Goal: Check status: Check status

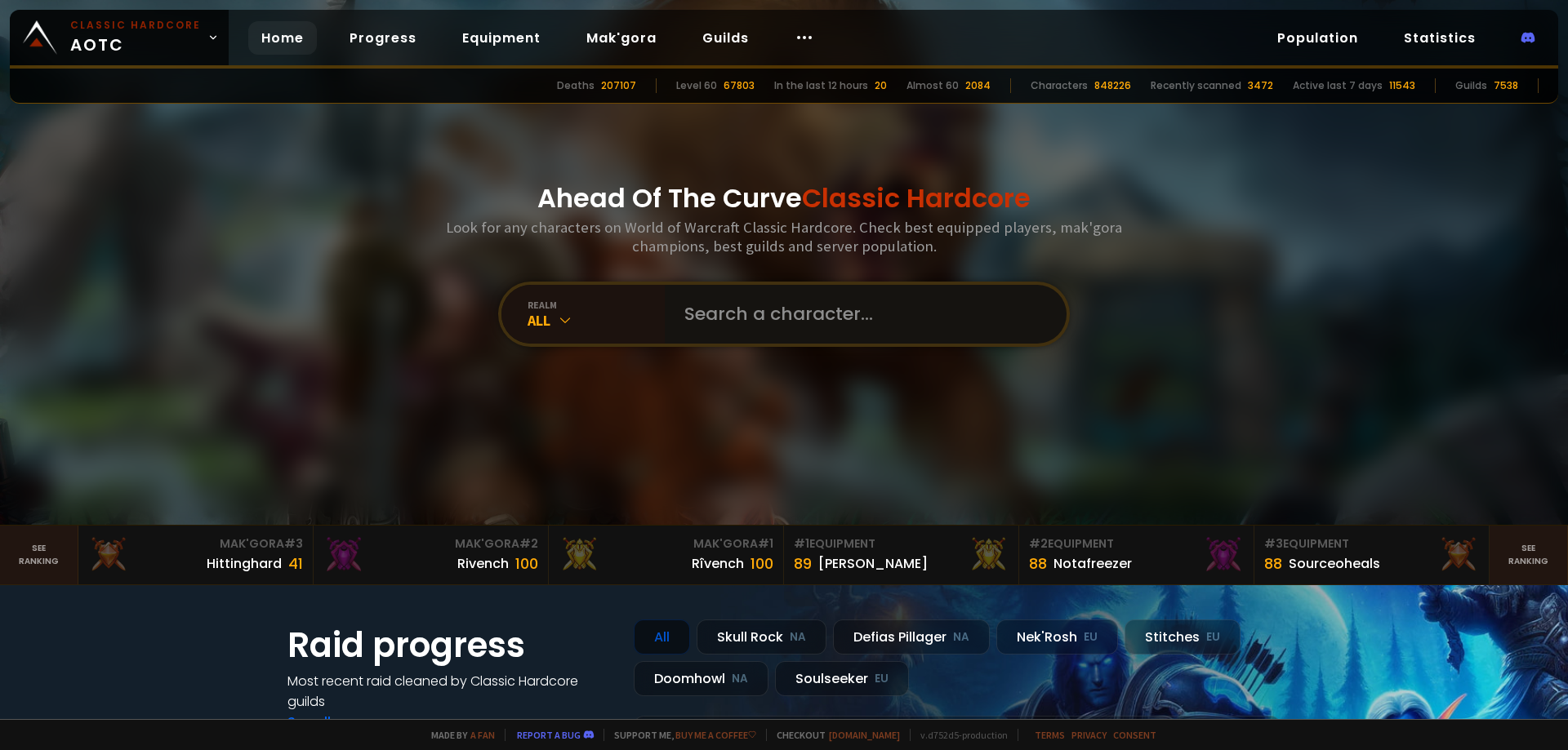
click at [832, 331] on input "text" at bounding box center [860, 314] width 372 height 59
click at [831, 329] on input "text" at bounding box center [860, 314] width 372 height 59
click at [831, 339] on input "text" at bounding box center [860, 314] width 372 height 59
click at [831, 301] on input "text" at bounding box center [860, 314] width 372 height 59
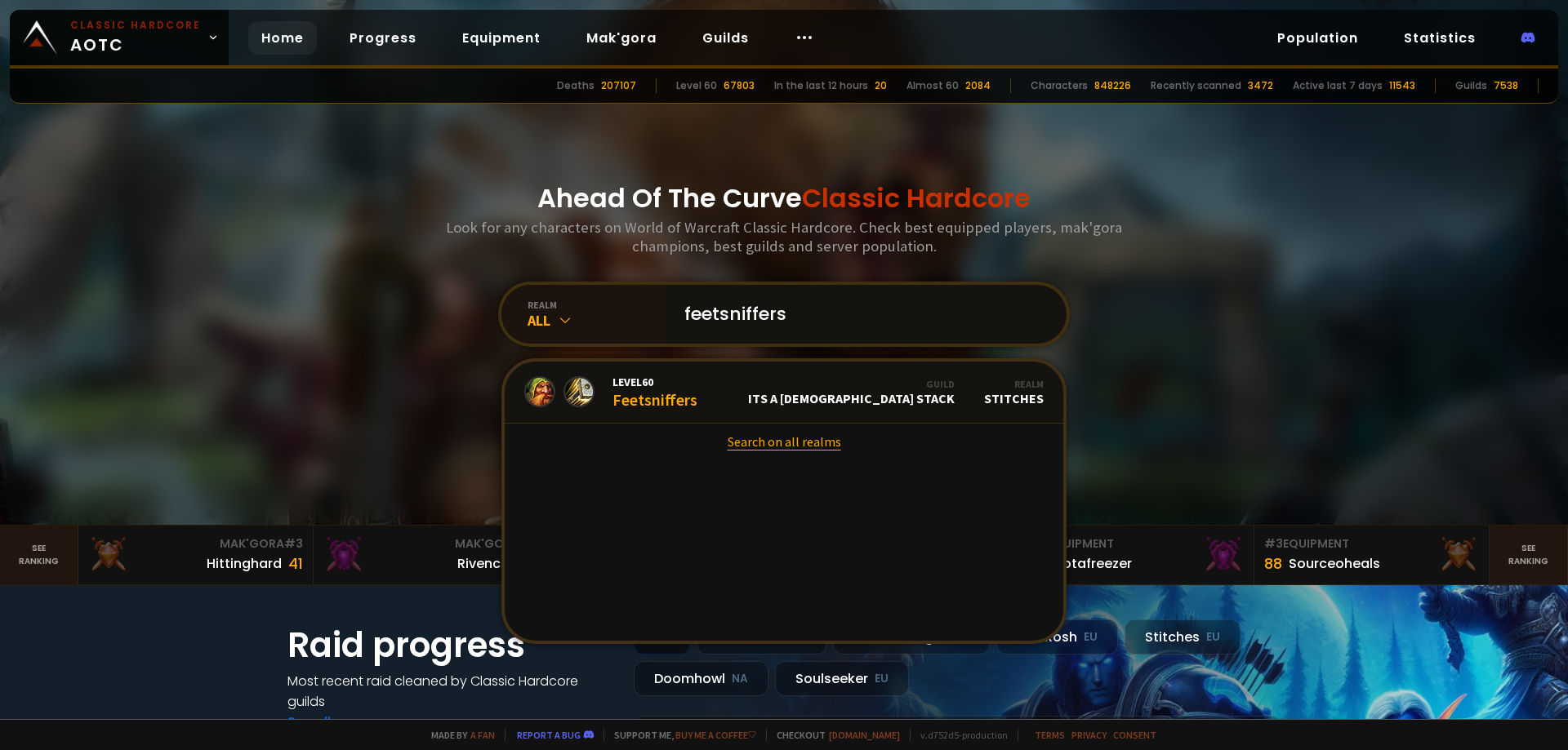
type input "feetsniffers"
click at [772, 440] on link "Search on all realms" at bounding box center [784, 442] width 559 height 36
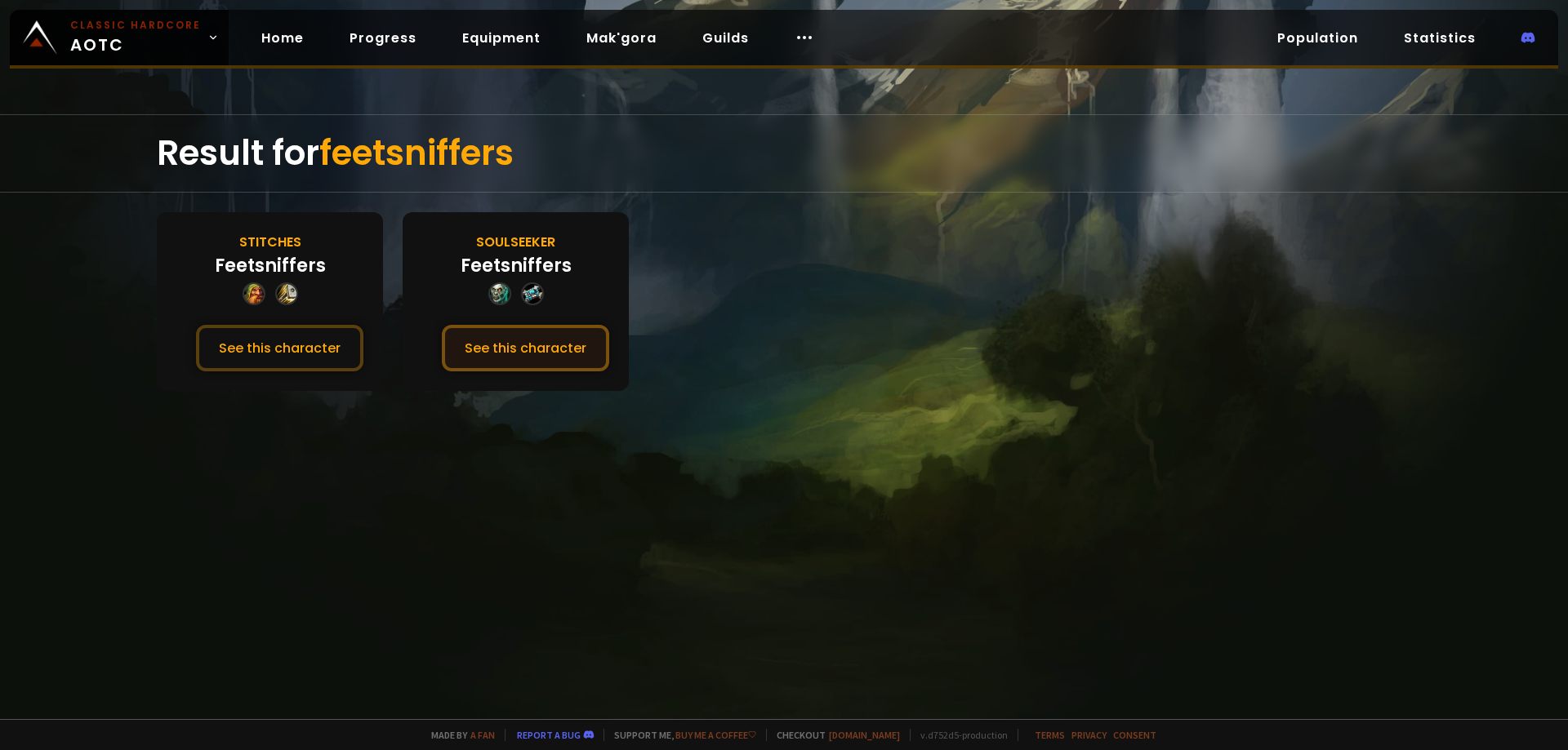
click at [547, 344] on button "See this character" at bounding box center [526, 348] width 168 height 47
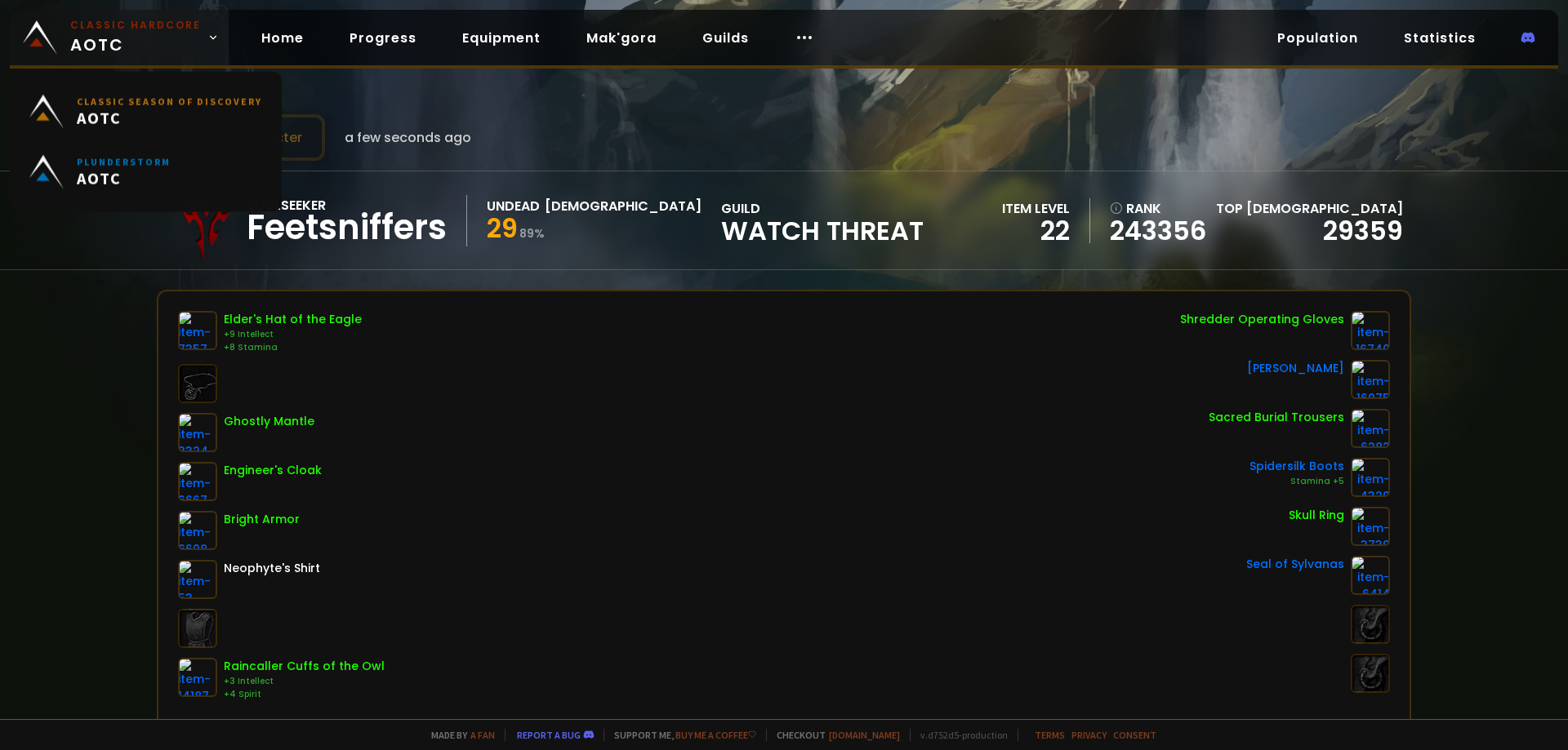
click at [154, 44] on span "Classic Hardcore AOTC" at bounding box center [135, 37] width 130 height 39
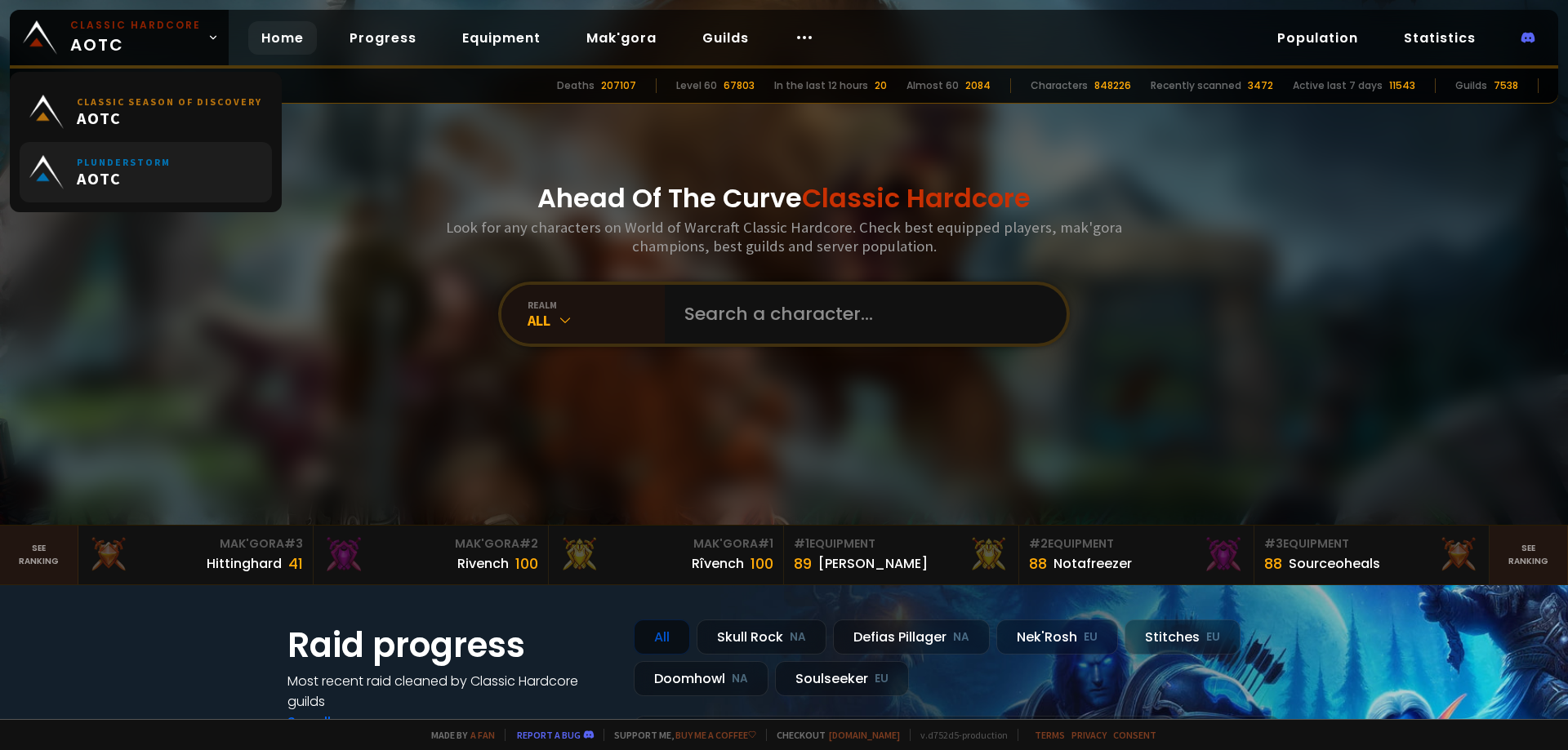
click at [134, 168] on span "AOTC" at bounding box center [123, 179] width 94 height 21
